Goal: Transaction & Acquisition: Purchase product/service

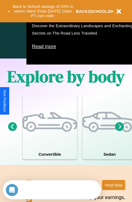
scroll to position [351, 0]
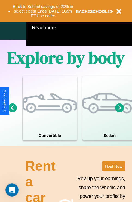
click at [120, 112] on icon at bounding box center [119, 107] width 9 height 9
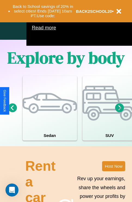
click at [120, 112] on icon at bounding box center [119, 107] width 9 height 9
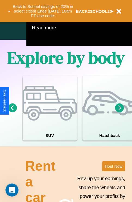
click at [12, 112] on icon at bounding box center [12, 107] width 9 height 9
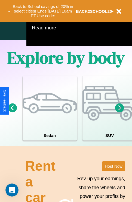
click at [120, 112] on icon at bounding box center [119, 107] width 9 height 9
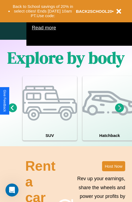
click at [120, 112] on icon at bounding box center [119, 107] width 9 height 9
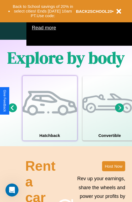
click at [50, 116] on div at bounding box center [50, 103] width 55 height 55
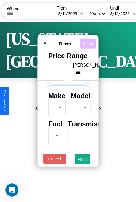
click at [88, 42] on button "Reset" at bounding box center [88, 43] width 16 height 10
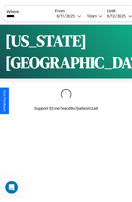
scroll to position [0, 46]
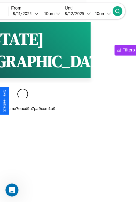
type input "*****"
click at [121, 11] on icon at bounding box center [117, 10] width 5 height 5
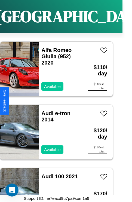
scroll to position [1983, 0]
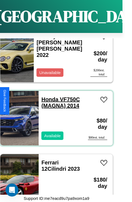
click at [48, 97] on link "Honda VF750C (MAGNA) 2014" at bounding box center [60, 103] width 38 height 12
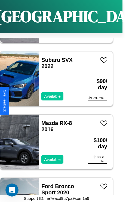
scroll to position [3312, 0]
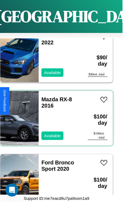
click at [55, 115] on div "Mazda RX-8 2016 Available" at bounding box center [61, 118] width 44 height 55
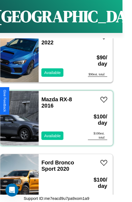
click at [55, 115] on div "Mazda RX-8 2016 Available" at bounding box center [61, 118] width 44 height 55
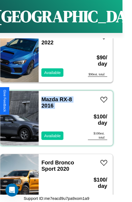
click at [55, 115] on div "Mazda RX-8 2016 Available" at bounding box center [61, 118] width 44 height 55
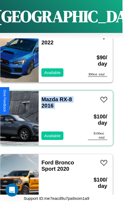
click at [55, 115] on div "Mazda RX-8 2016 Available" at bounding box center [61, 118] width 44 height 55
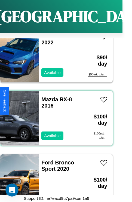
click at [55, 115] on div "Mazda RX-8 2016 Available" at bounding box center [61, 118] width 44 height 55
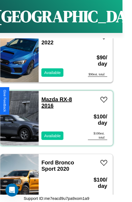
click at [48, 97] on link "Mazda RX-8 2016" at bounding box center [56, 103] width 31 height 12
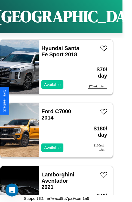
scroll to position [1856, 0]
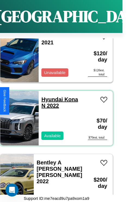
click at [50, 97] on link "Hyundai Kona N 2022" at bounding box center [59, 103] width 37 height 12
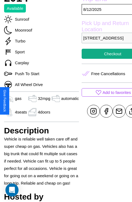
scroll to position [193, 17]
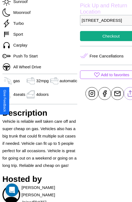
click at [130, 95] on line at bounding box center [130, 93] width 0 height 4
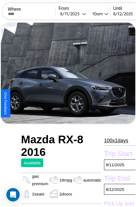
scroll to position [60, 29]
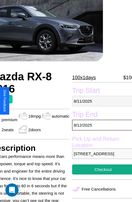
click at [101, 101] on p "8 / 11 / 2025" at bounding box center [103, 101] width 62 height 11
select select "*"
select select "****"
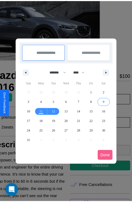
scroll to position [0, 29]
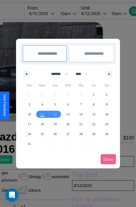
click at [49, 13] on div at bounding box center [68, 103] width 136 height 207
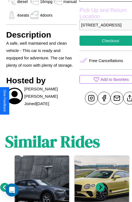
scroll to position [183, 14]
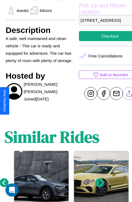
click at [130, 95] on line at bounding box center [130, 93] width 0 height 4
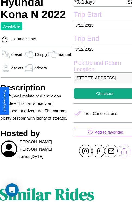
scroll to position [126, 20]
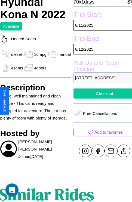
click at [101, 99] on button "Checkout" at bounding box center [105, 94] width 62 height 10
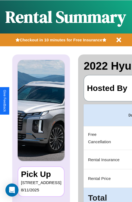
scroll to position [0, 103]
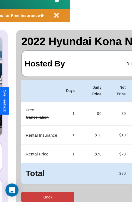
click at [26, 197] on button "Back" at bounding box center [47, 197] width 53 height 10
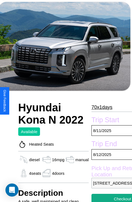
scroll to position [183, 14]
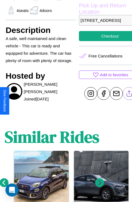
click at [130, 95] on line at bounding box center [130, 93] width 0 height 4
